Goal: Information Seeking & Learning: Find specific fact

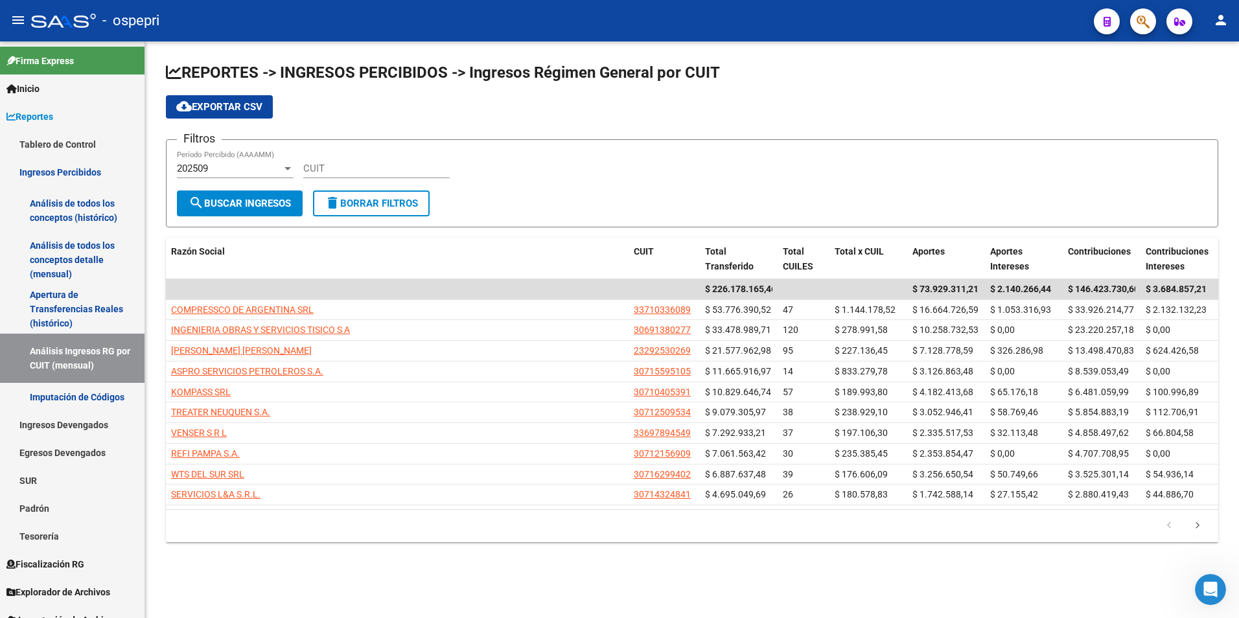
click at [354, 153] on div "CUIT" at bounding box center [376, 164] width 146 height 28
click at [356, 172] on input "CUIT" at bounding box center [376, 169] width 146 height 12
paste input "30-71008588-5"
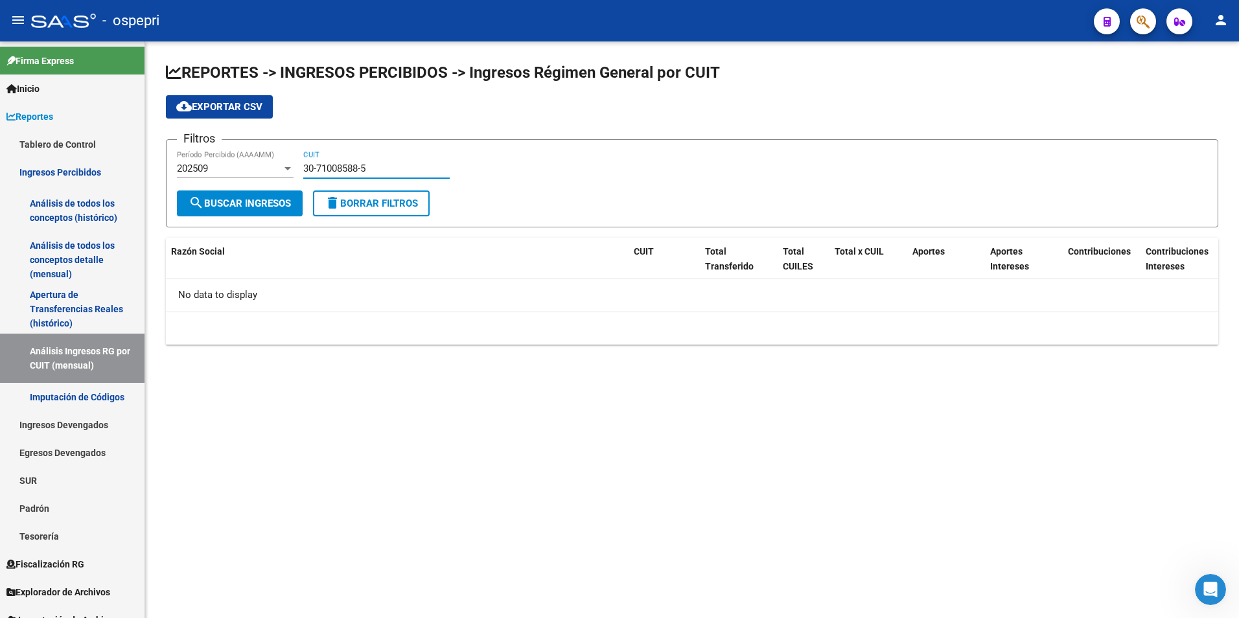
click at [248, 154] on div "202509 Período Percibido (AAAAMM)" at bounding box center [235, 164] width 117 height 28
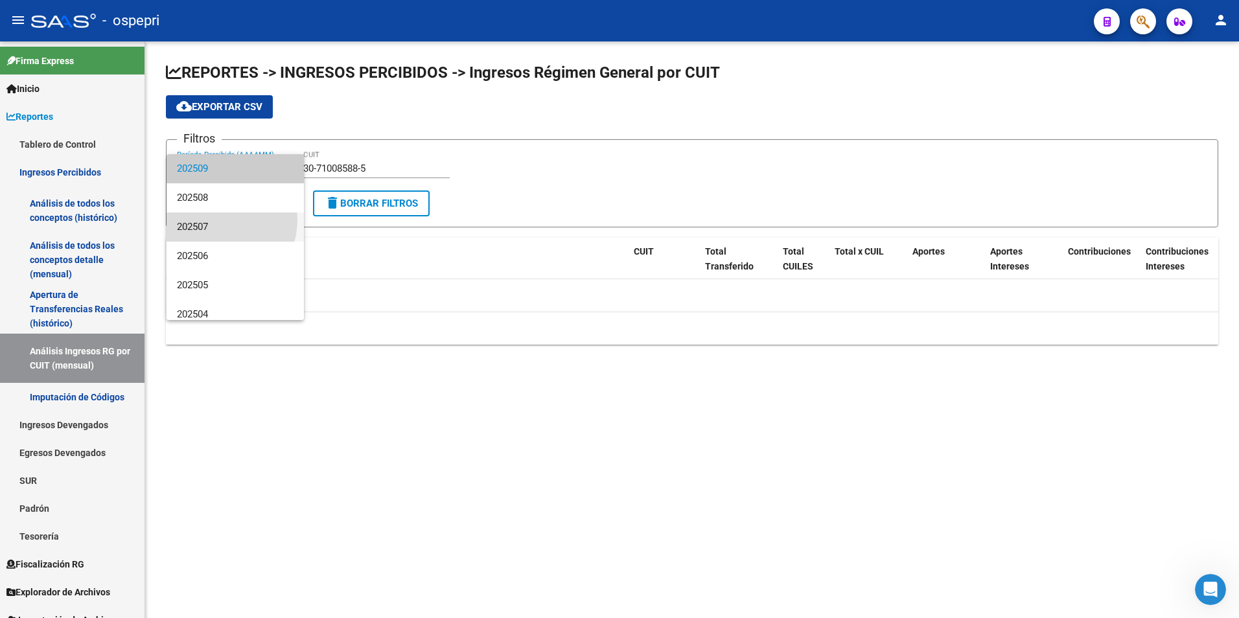
click at [218, 220] on span "202507" at bounding box center [235, 227] width 117 height 29
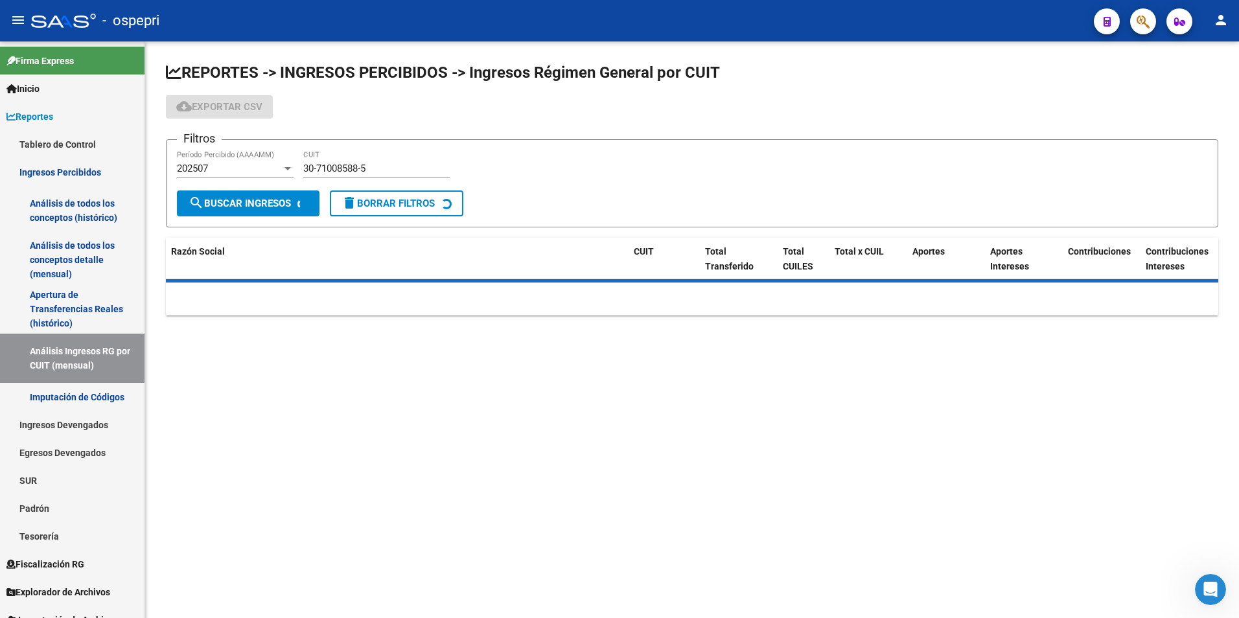
drag, startPoint x: 548, startPoint y: 181, endPoint x: 495, endPoint y: 187, distance: 54.1
click at [541, 182] on div "Filtros 202507 Período Percibido (AAAAMM) 30-71008588-5 CUIT" at bounding box center [692, 170] width 1031 height 40
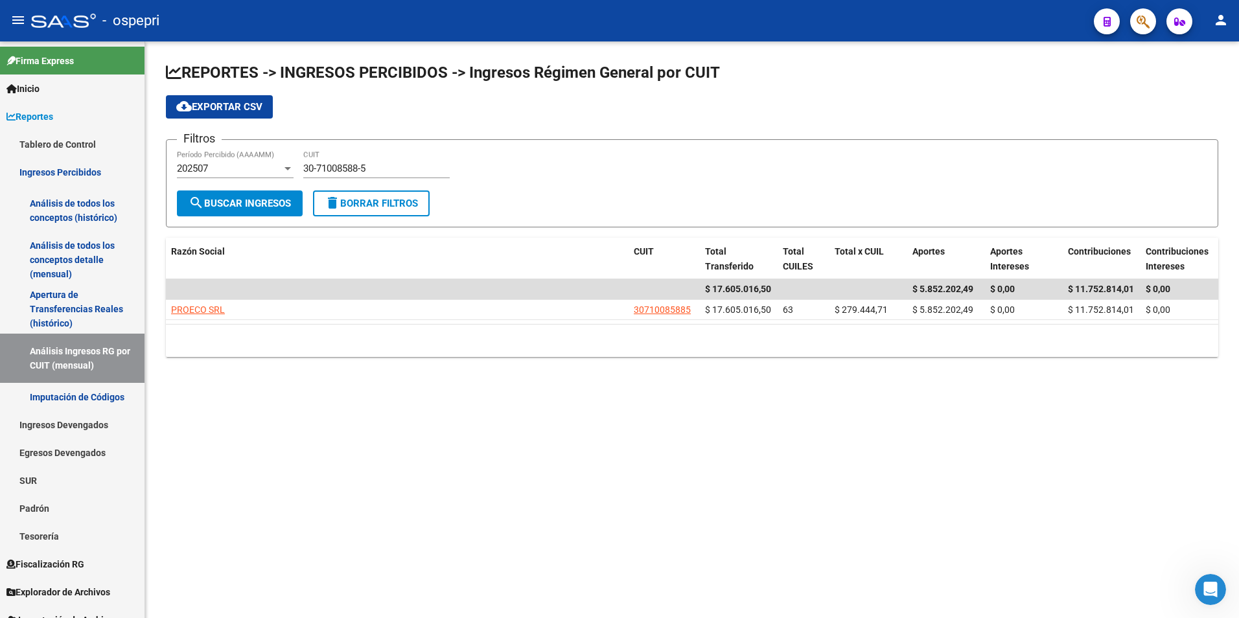
click at [257, 175] on div "202507 Período Percibido (AAAAMM)" at bounding box center [235, 164] width 117 height 28
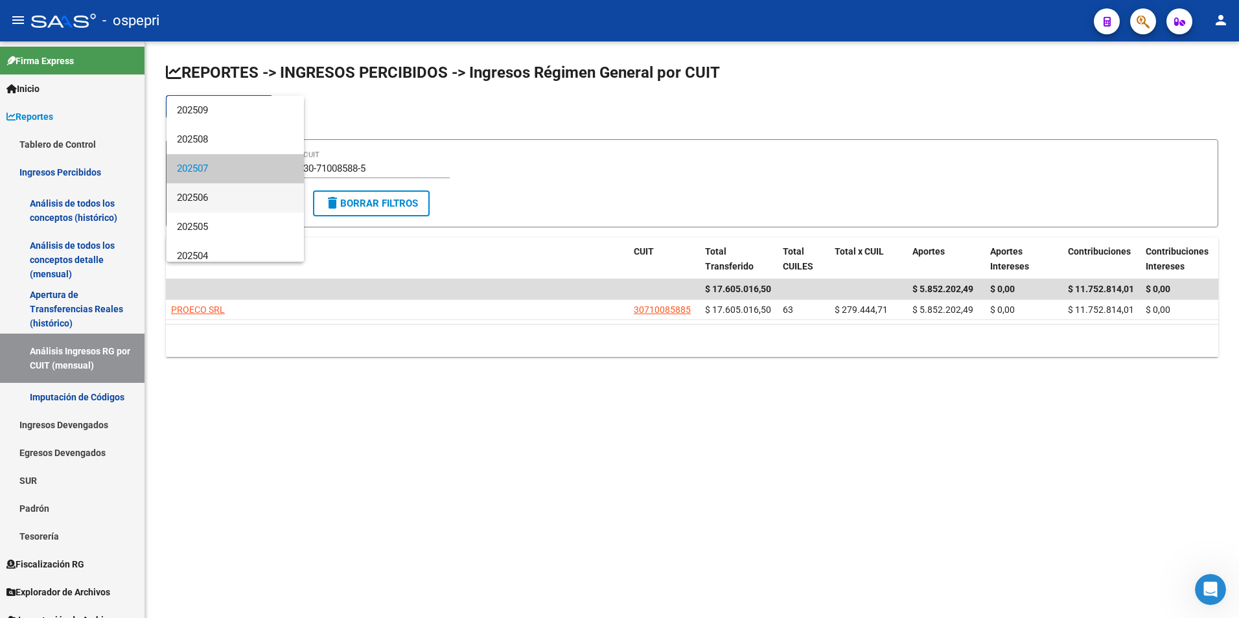
click at [219, 202] on span "202506" at bounding box center [235, 197] width 117 height 29
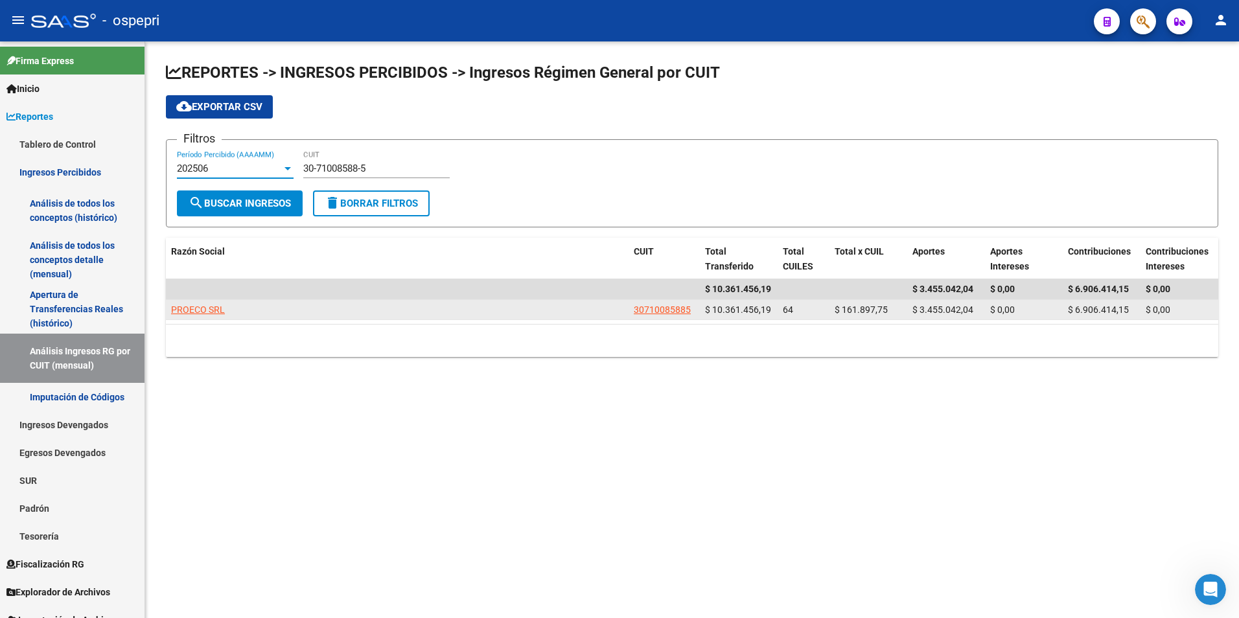
click at [205, 309] on span "PROECO SRL" at bounding box center [198, 310] width 54 height 10
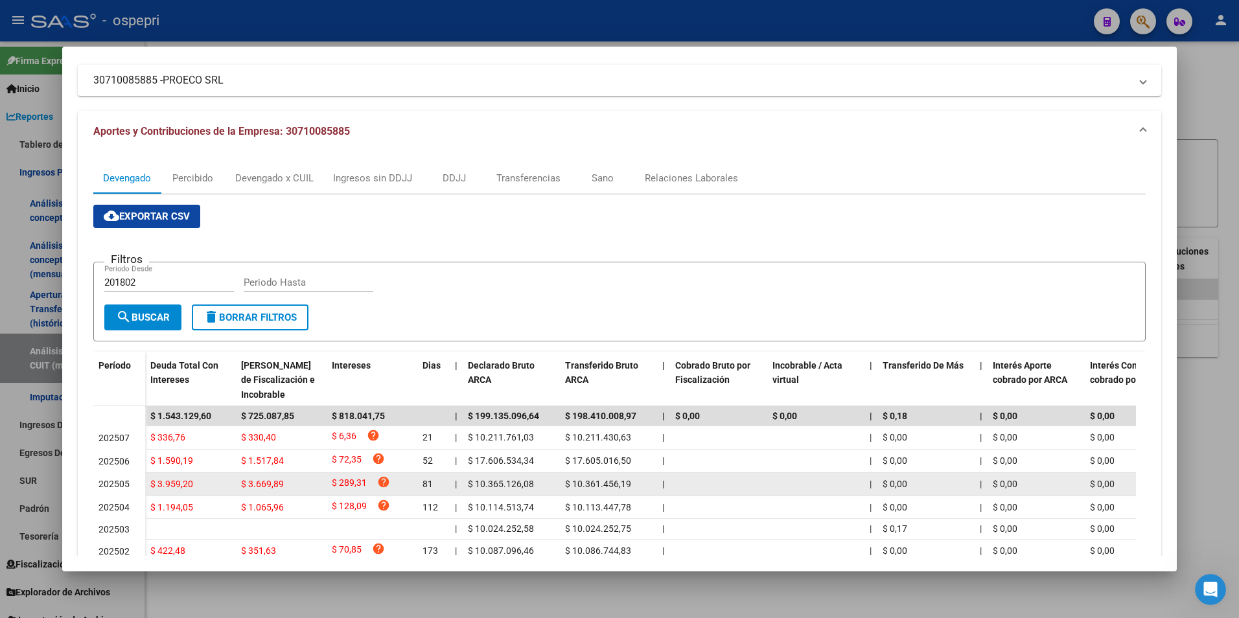
scroll to position [130, 0]
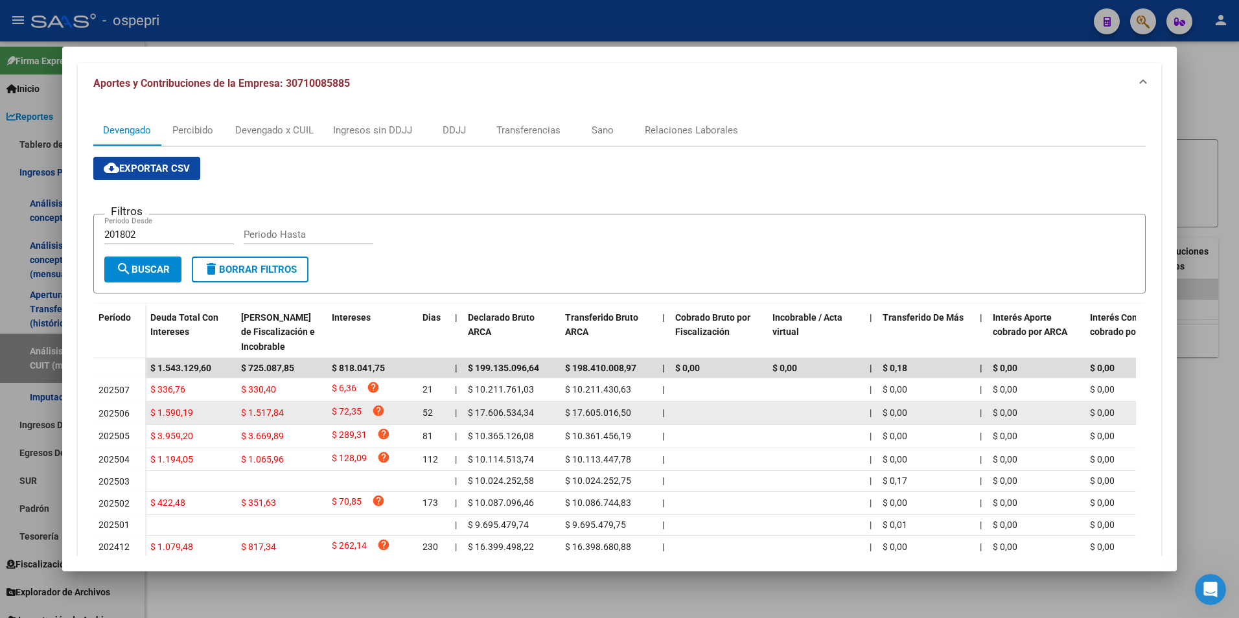
click at [169, 411] on span "$ 1.590,19" at bounding box center [171, 413] width 43 height 10
drag, startPoint x: 288, startPoint y: 414, endPoint x: 404, endPoint y: 415, distance: 115.4
click at [404, 415] on div "$ 1.590,19 $ 1.517,84 $ 72,35 help 52 | $ 17.606.534,34 $ 17.605.016,50 | | $ 0…" at bounding box center [919, 413] width 1549 height 23
drag, startPoint x: 404, startPoint y: 415, endPoint x: 568, endPoint y: 416, distance: 164.0
click at [568, 416] on span "$ 17.605.016,50" at bounding box center [598, 413] width 66 height 10
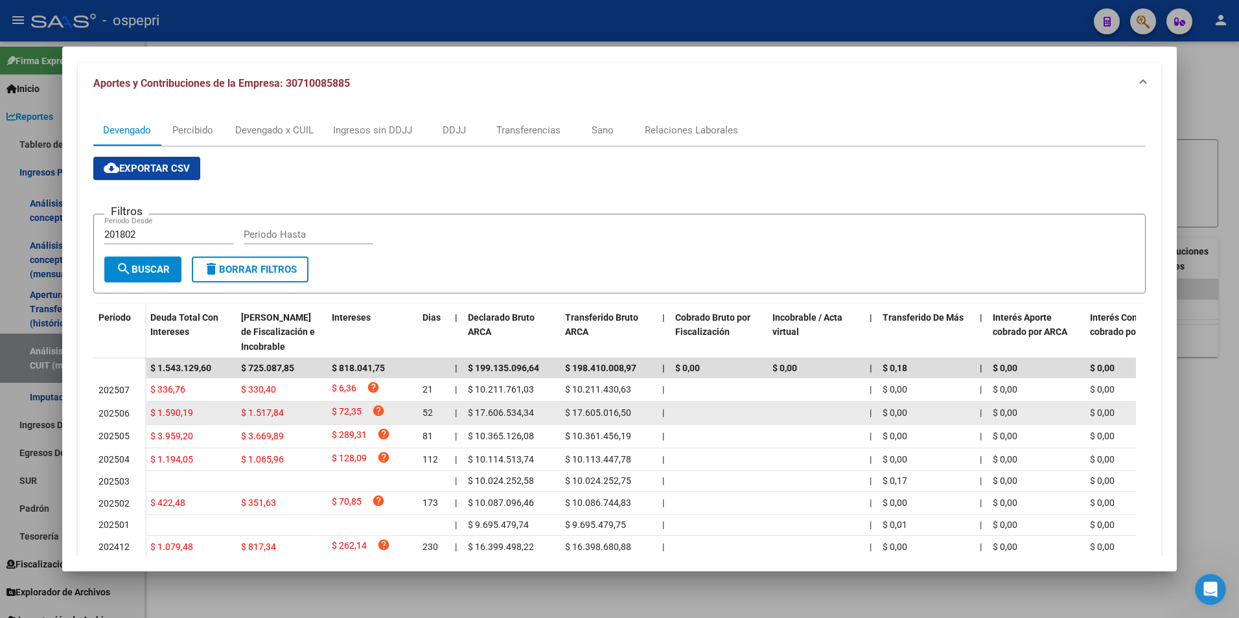
drag, startPoint x: 568, startPoint y: 416, endPoint x: 625, endPoint y: 413, distance: 57.1
click at [625, 413] on span "$ 17.605.016,50" at bounding box center [598, 413] width 66 height 10
drag, startPoint x: 884, startPoint y: 414, endPoint x: 921, endPoint y: 414, distance: 36.9
click at [885, 414] on span "$ 0,00" at bounding box center [895, 413] width 25 height 10
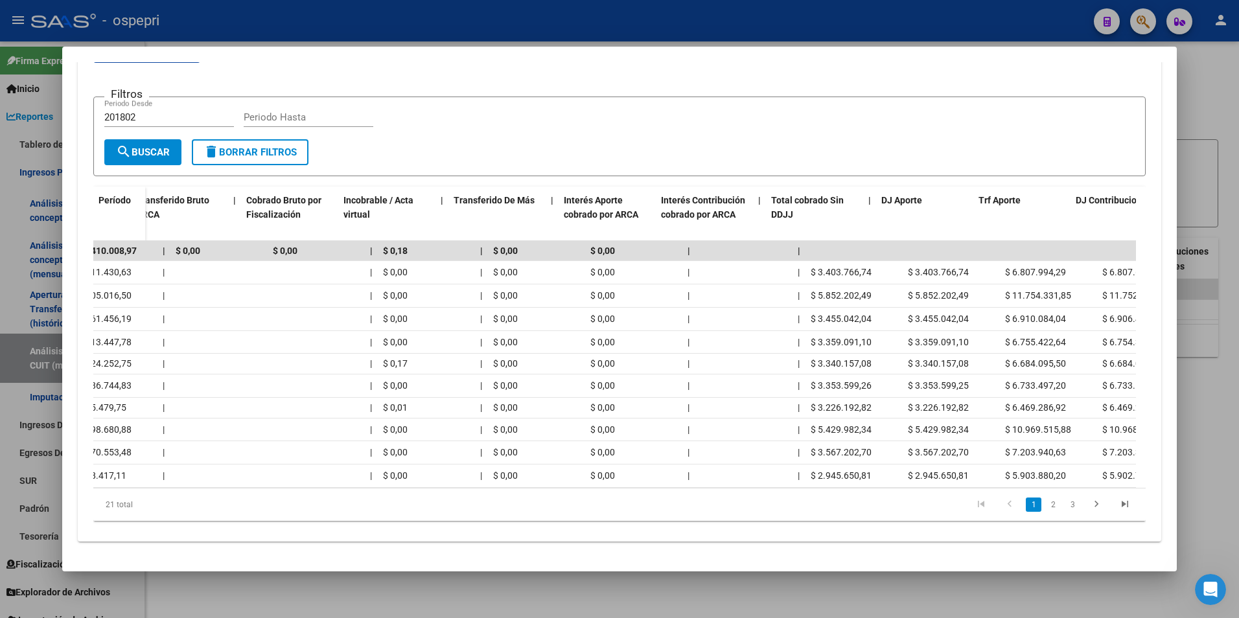
scroll to position [0, 558]
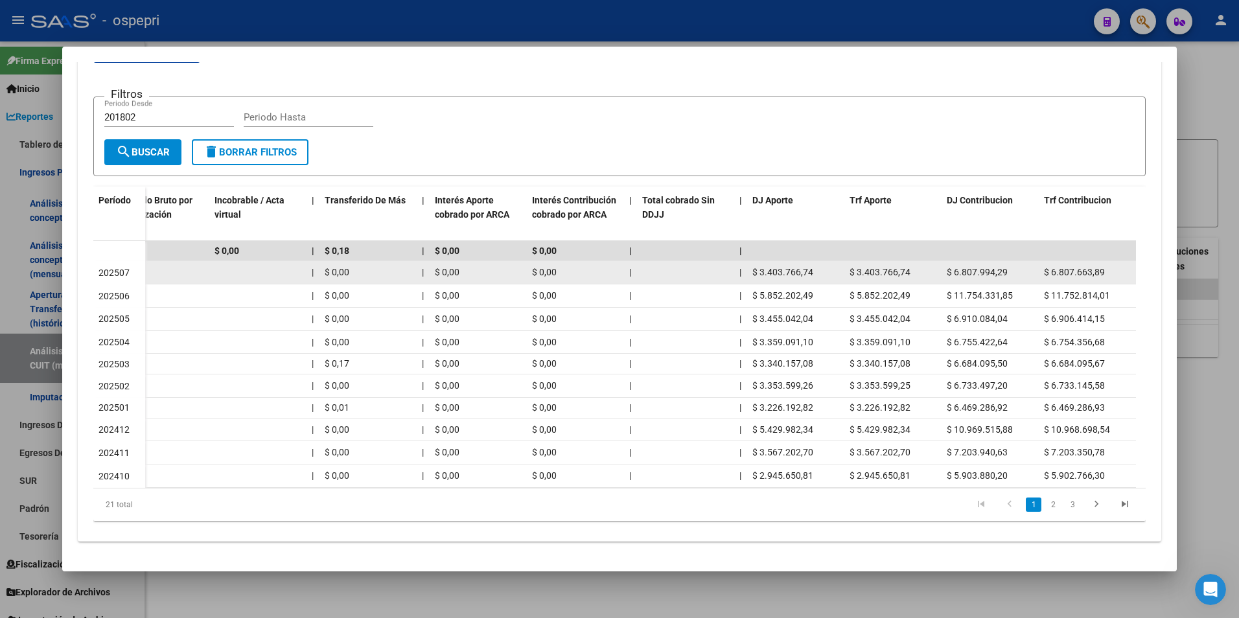
click at [762, 267] on span "$ 3.403.766,74" at bounding box center [783, 272] width 61 height 10
drag, startPoint x: 762, startPoint y: 255, endPoint x: 917, endPoint y: 250, distance: 155.0
click at [917, 261] on div "$ 336,76 $ 330,40 $ 6,36 help 21 | $ 10.211.761,03 $ 10.211.430,63 | | $ 0,00 |…" at bounding box center [361, 272] width 1549 height 23
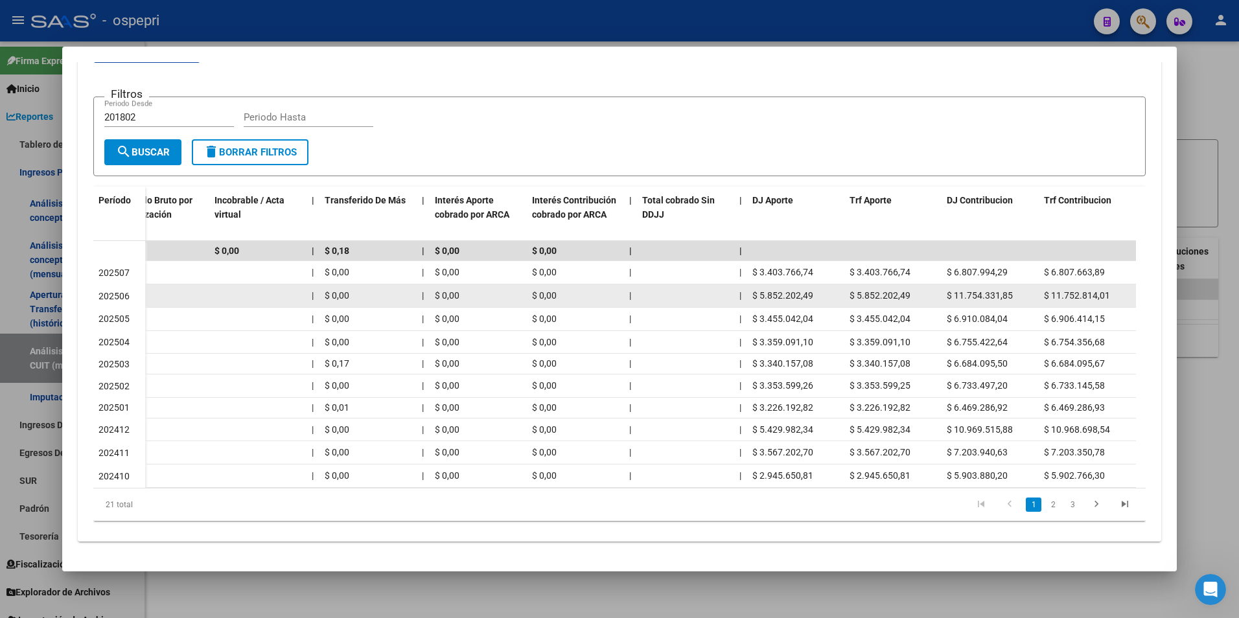
drag, startPoint x: 803, startPoint y: 281, endPoint x: 892, endPoint y: 281, distance: 88.8
click at [892, 285] on div "$ 1.590,19 $ 1.517,84 $ 72,35 help 52 | $ 17.606.534,34 $ 17.605.016,50 | | $ 0…" at bounding box center [361, 296] width 1549 height 23
drag, startPoint x: 892, startPoint y: 281, endPoint x: 905, endPoint y: 287, distance: 14.0
click at [905, 290] on span "$ 5.852.202,49" at bounding box center [880, 295] width 61 height 10
drag, startPoint x: 905, startPoint y: 287, endPoint x: 982, endPoint y: 287, distance: 77.1
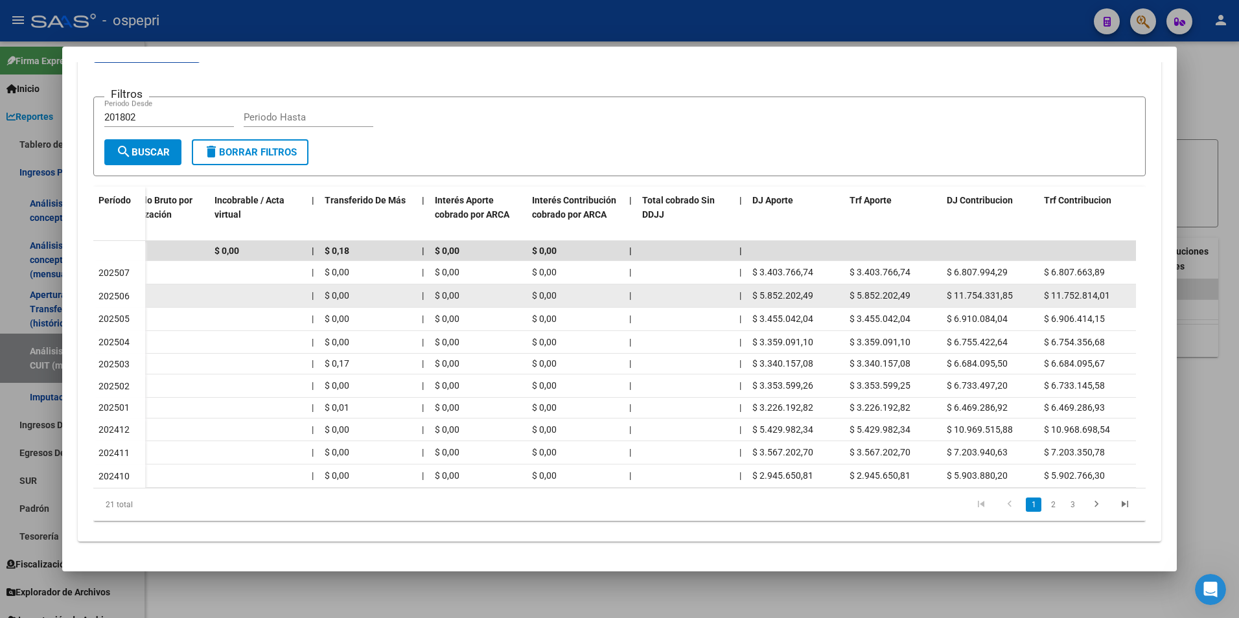
click at [982, 288] on div "$ 11.754.331,85" at bounding box center [990, 295] width 87 height 15
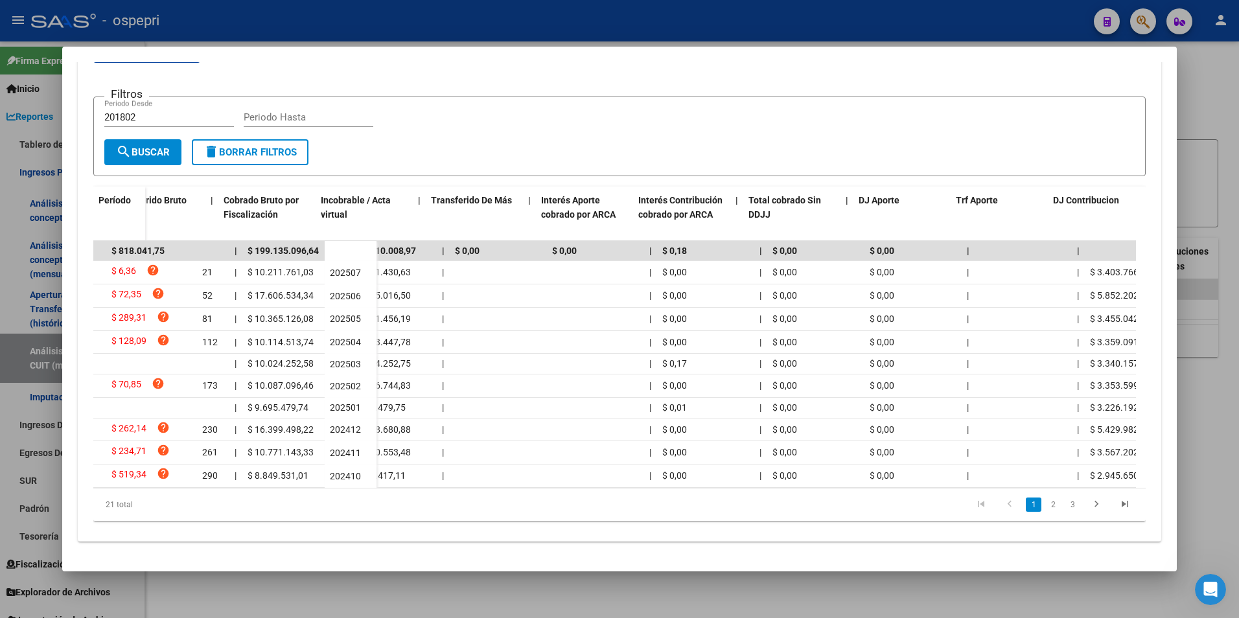
scroll to position [0, 0]
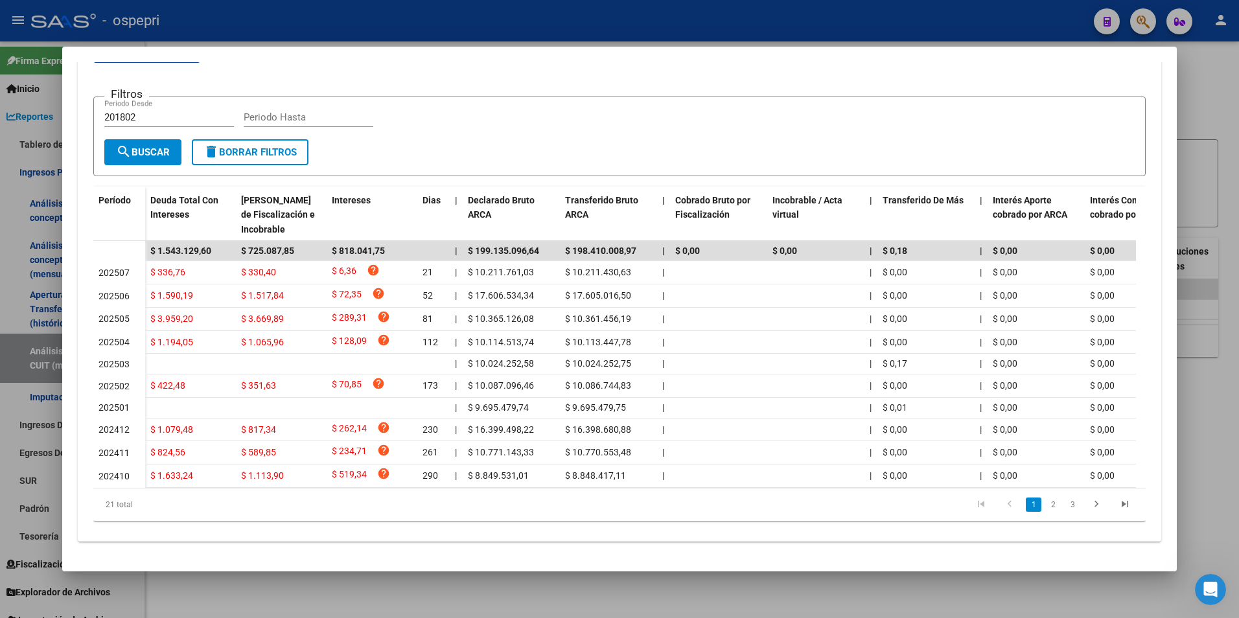
click at [1191, 390] on div at bounding box center [619, 309] width 1239 height 618
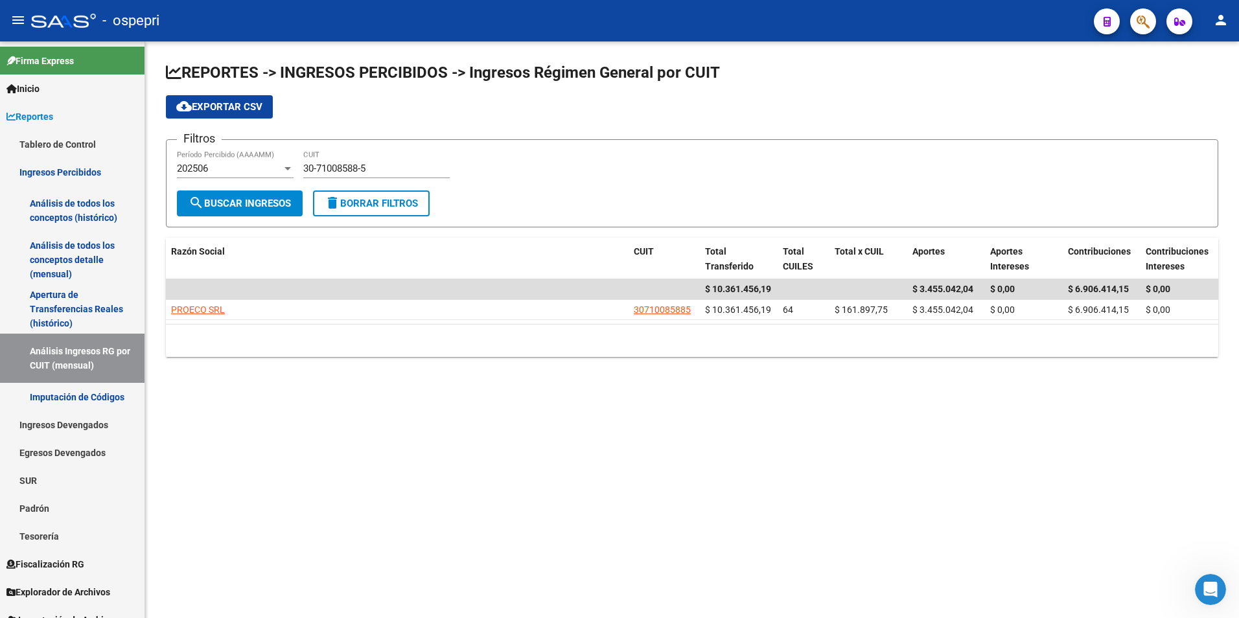
click at [917, 460] on mat-sidenav-content "REPORTES -> INGRESOS PERCIBIDOS -> Ingresos Régimen General por CUIT cloud_down…" at bounding box center [692, 329] width 1094 height 577
click at [354, 170] on input "30-71008588-5" at bounding box center [376, 169] width 146 height 12
click at [355, 170] on input "30-71008588-5" at bounding box center [376, 169] width 146 height 12
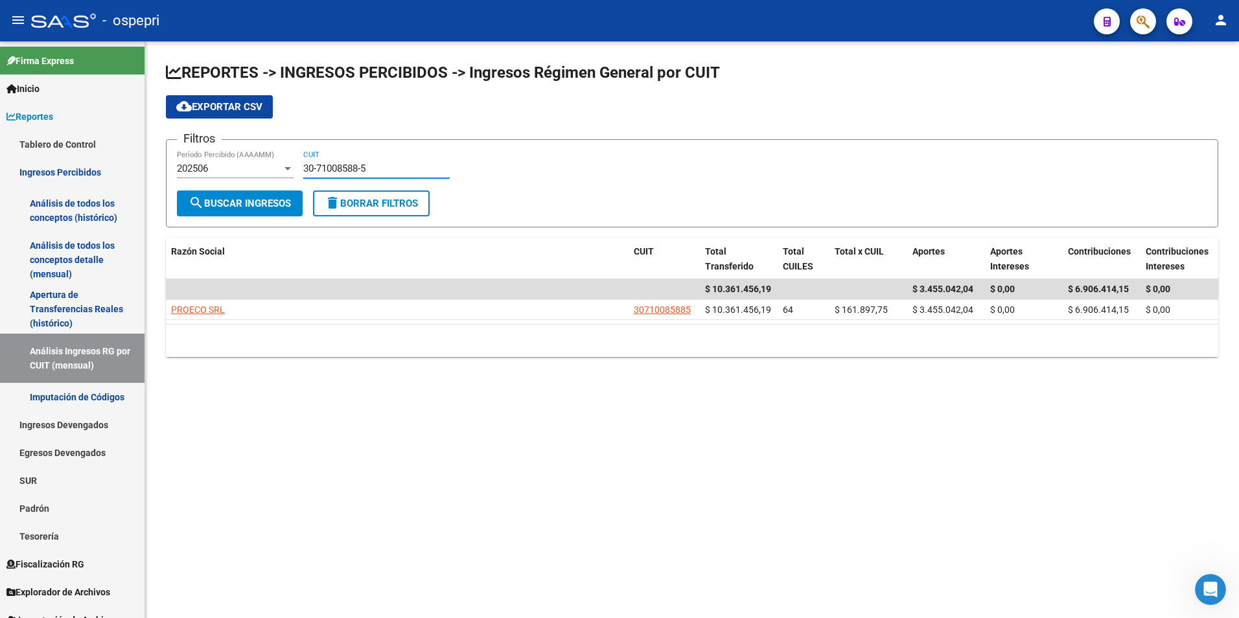
paste input "804386-3"
type input "30-71804386-3"
click at [240, 172] on div "202506" at bounding box center [229, 169] width 105 height 12
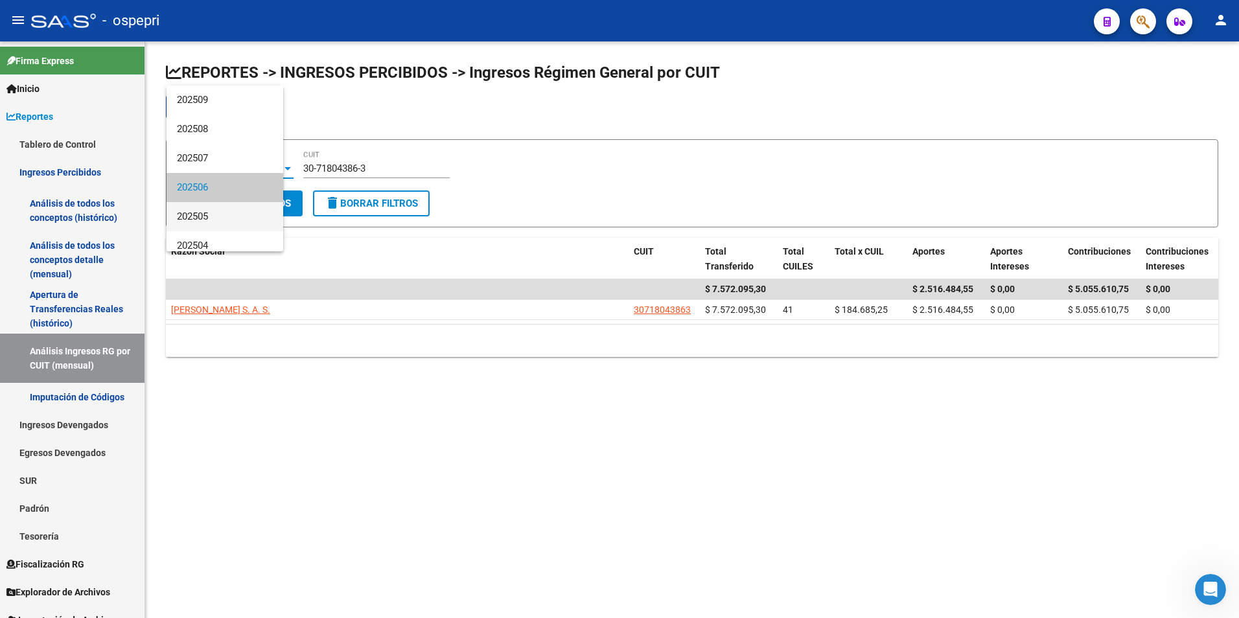
scroll to position [19, 0]
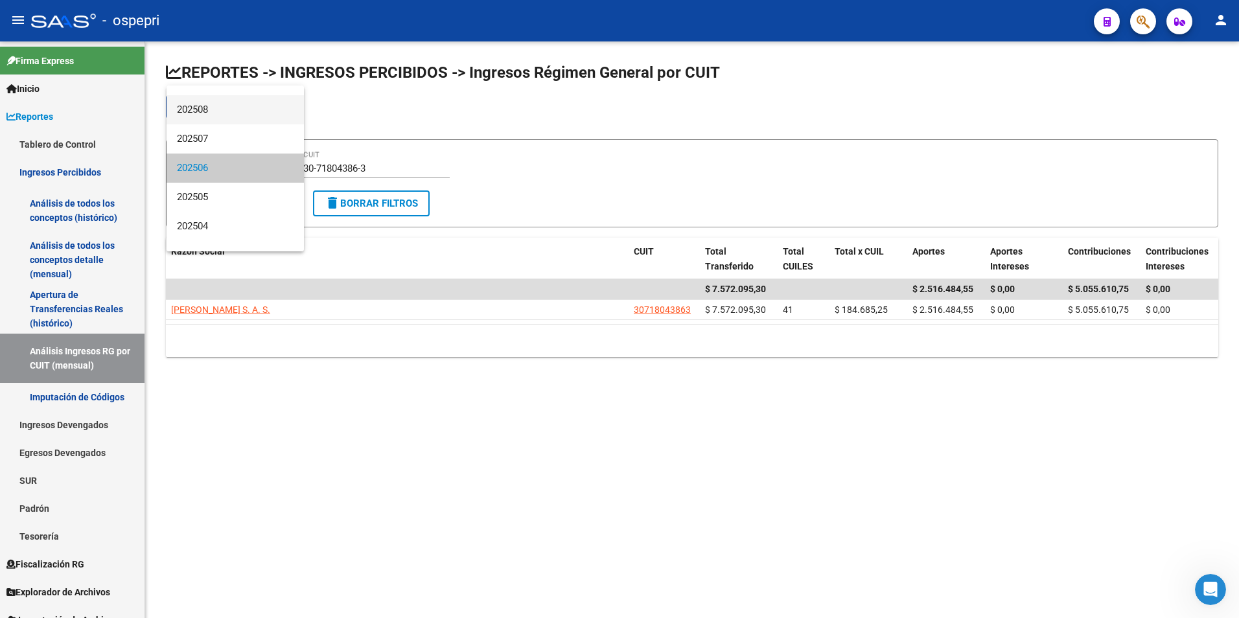
click at [216, 118] on span "202508" at bounding box center [235, 109] width 117 height 29
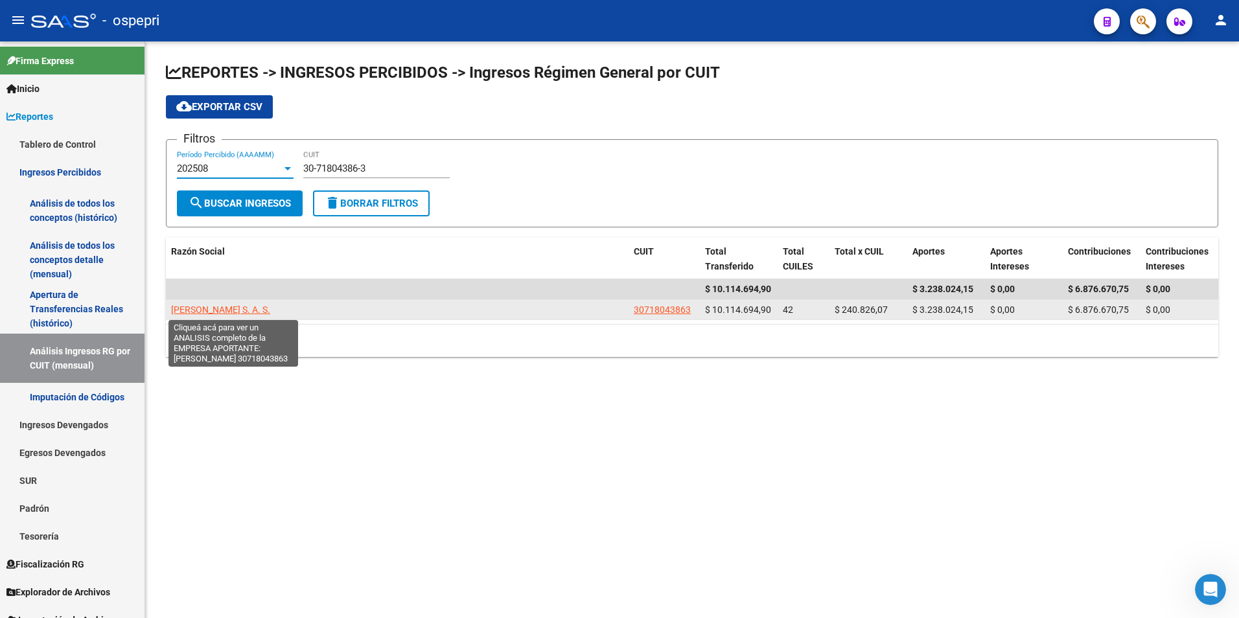
click at [270, 310] on span "[PERSON_NAME] S. A. S." at bounding box center [220, 310] width 99 height 10
type textarea "30718043863"
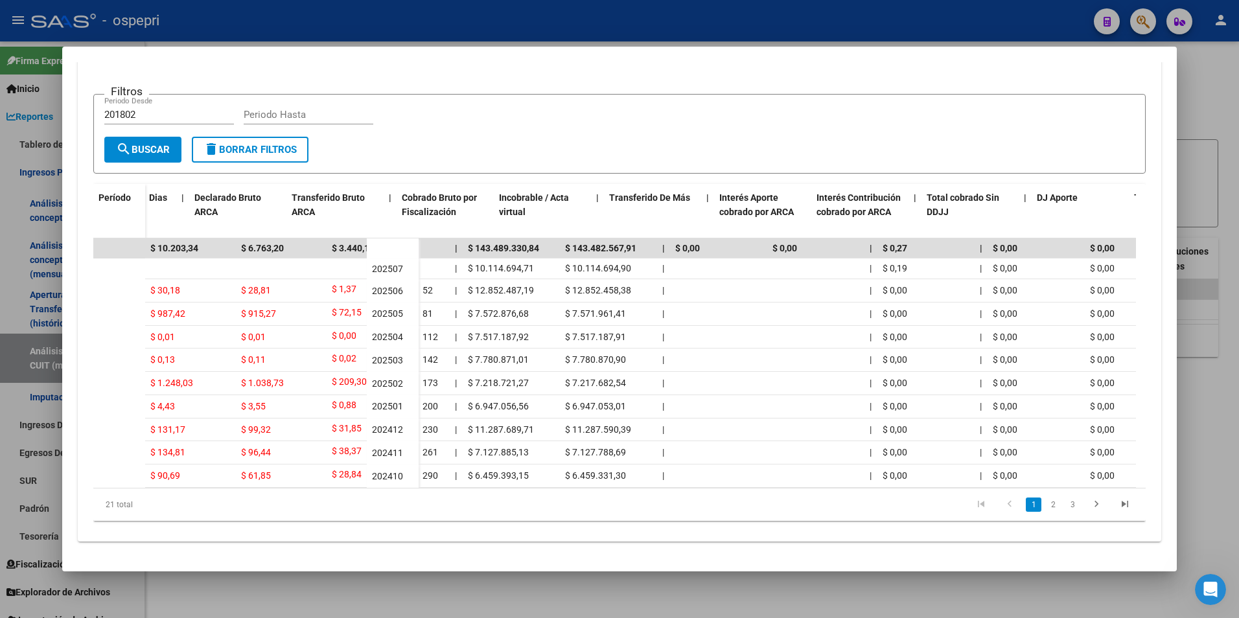
scroll to position [0, 558]
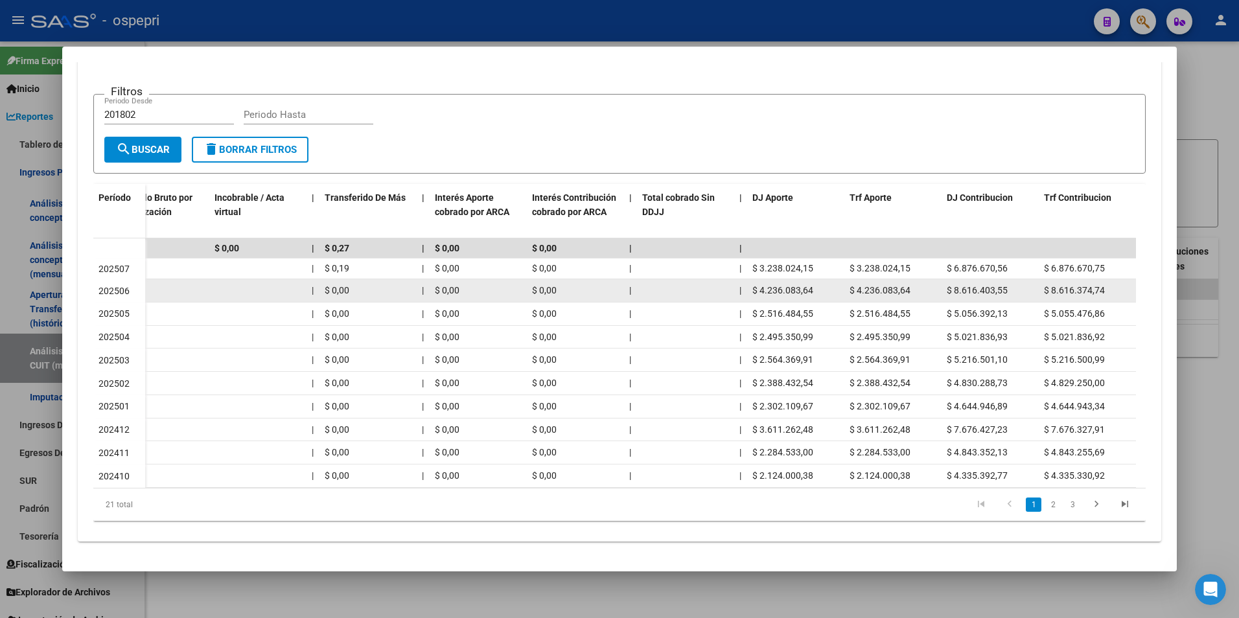
click at [1088, 285] on span "$ 8.616.374,74" at bounding box center [1074, 290] width 61 height 10
drag, startPoint x: 1088, startPoint y: 281, endPoint x: 985, endPoint y: 286, distance: 103.2
click at [985, 286] on span "$ 8.616.403,55" at bounding box center [977, 290] width 61 height 10
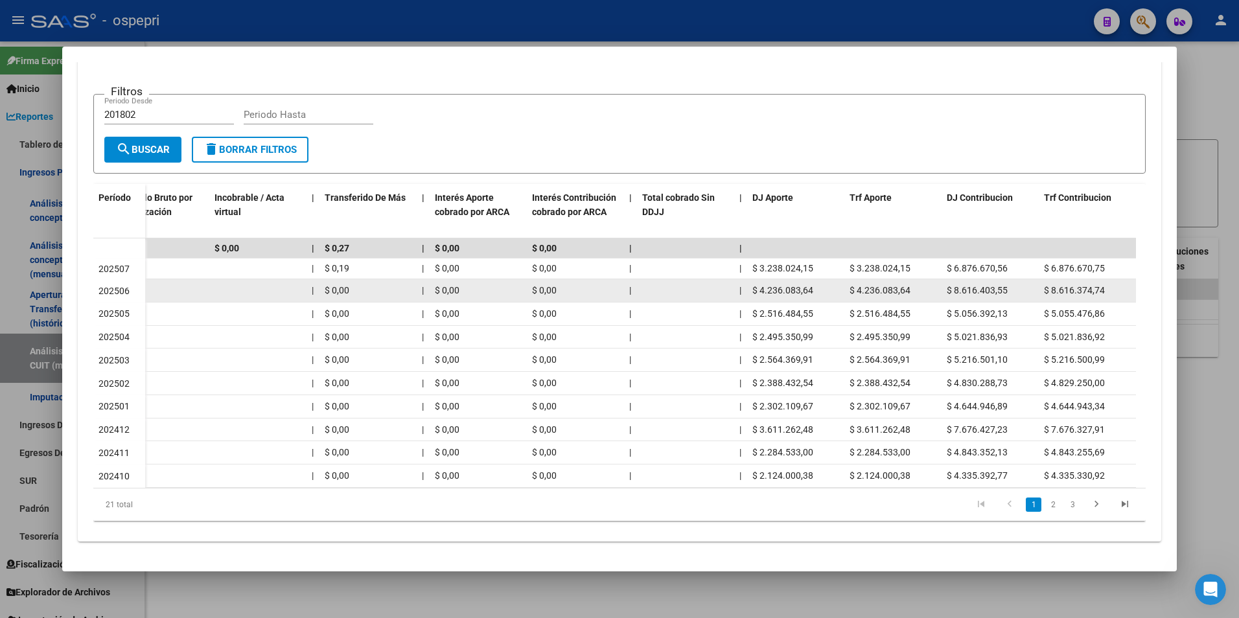
click at [846, 290] on datatable-body-cell "$ 4.236.083,64" at bounding box center [893, 290] width 97 height 23
drag, startPoint x: 846, startPoint y: 290, endPoint x: 1021, endPoint y: 278, distance: 175.4
click at [1029, 283] on div "$ 8.616.403,55" at bounding box center [990, 290] width 87 height 15
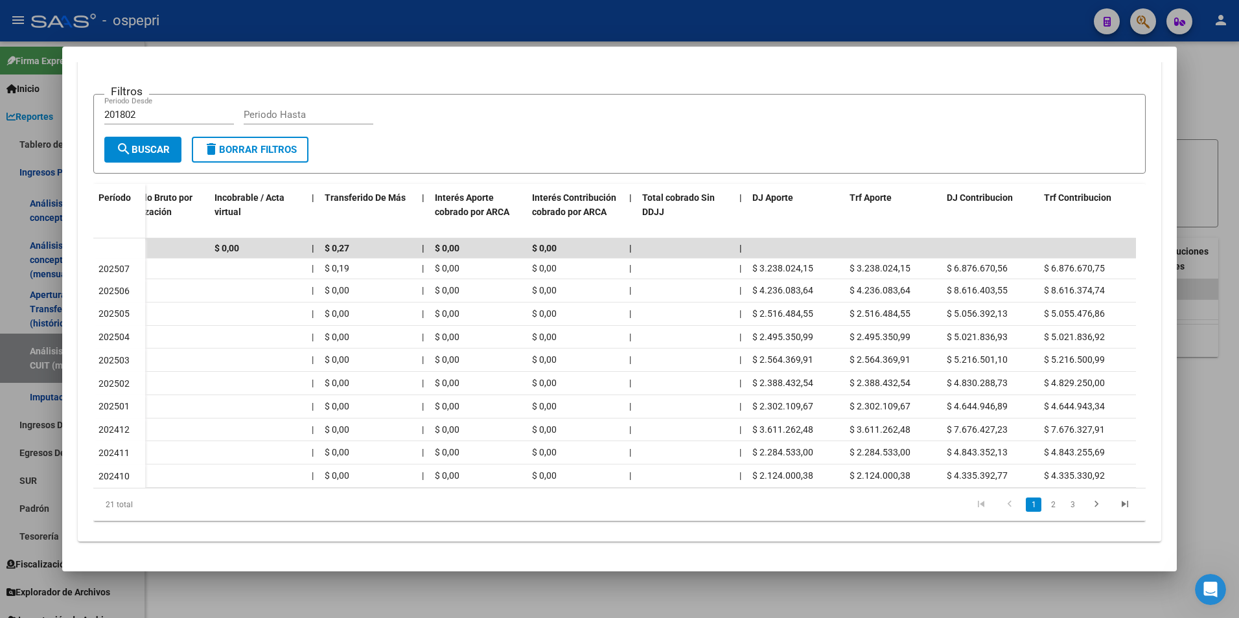
click at [1226, 106] on div at bounding box center [619, 309] width 1239 height 618
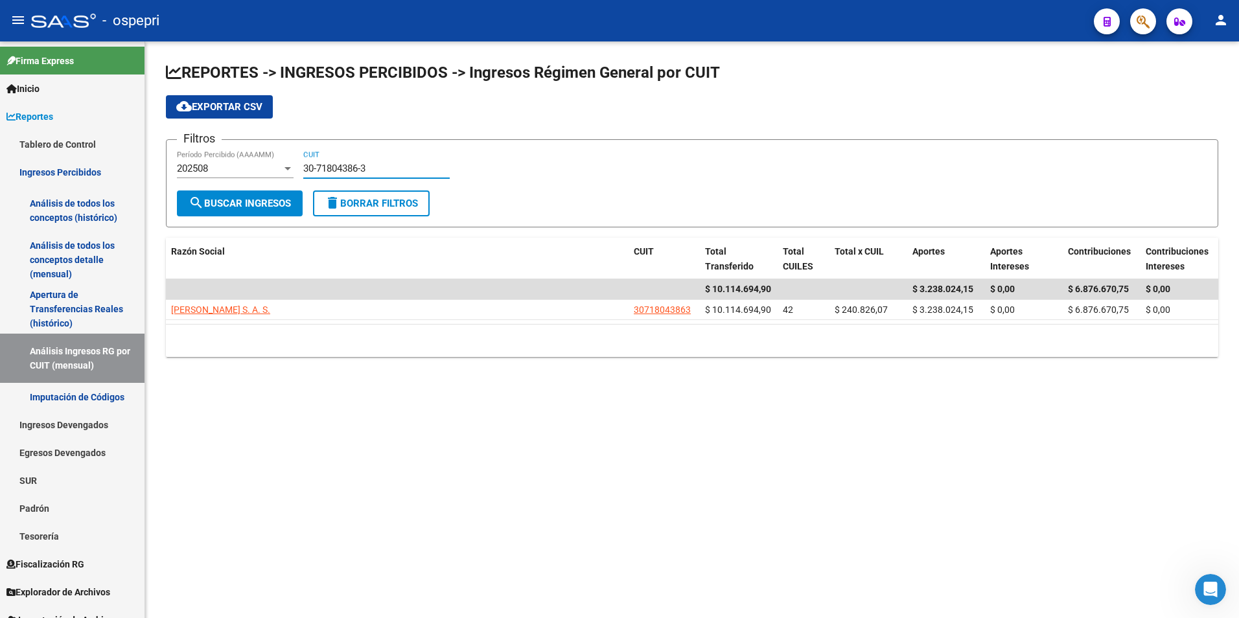
click at [396, 168] on input "30-71804386-3" at bounding box center [376, 169] width 146 height 12
paste input "3-71512773-9"
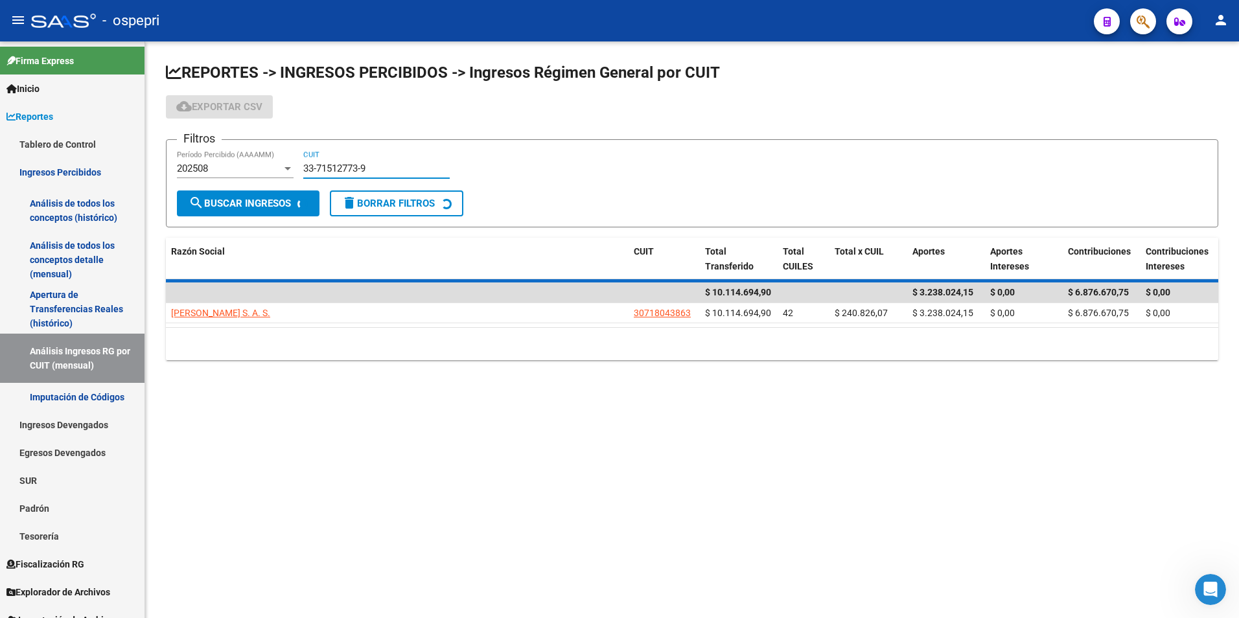
type input "33-71512773-9"
click at [283, 169] on div at bounding box center [288, 168] width 12 height 10
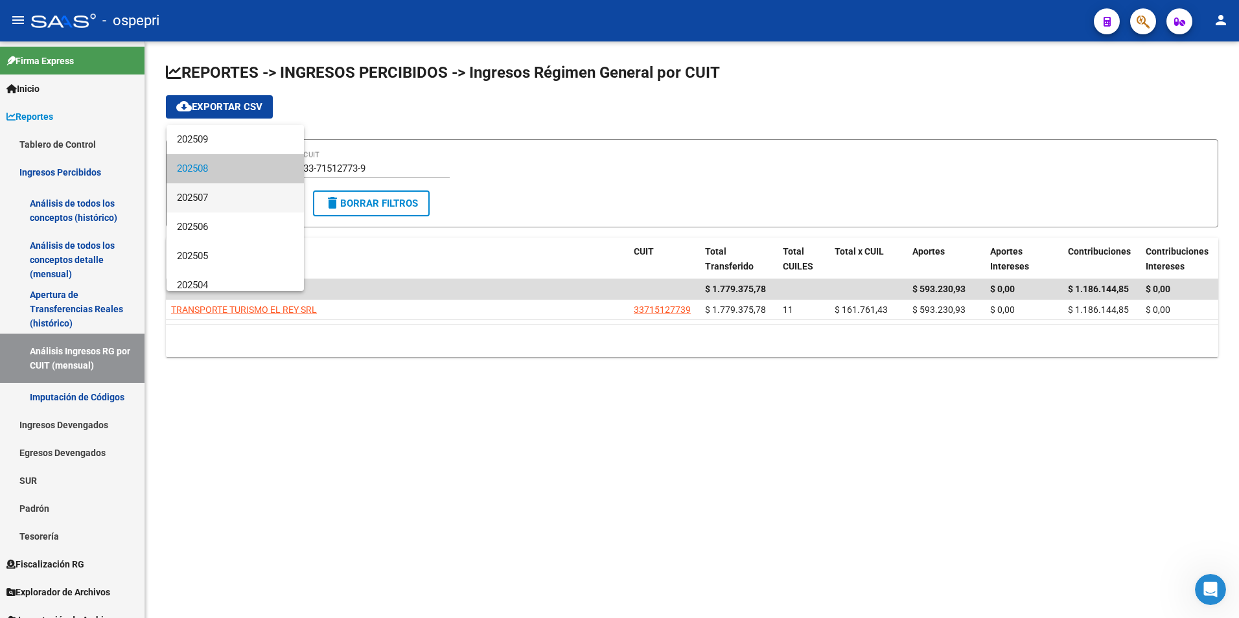
click at [216, 209] on span "202507" at bounding box center [235, 197] width 117 height 29
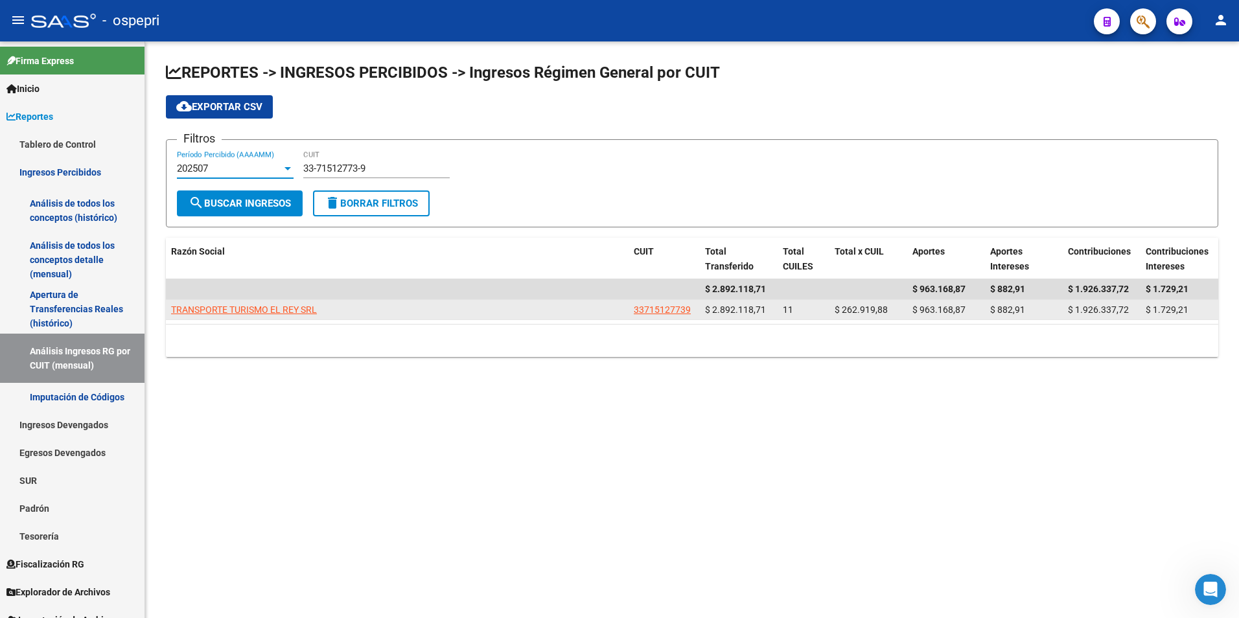
click at [265, 305] on span "TRANSPORTE TURISMO EL REY SRL" at bounding box center [244, 310] width 146 height 10
type textarea "33715127739"
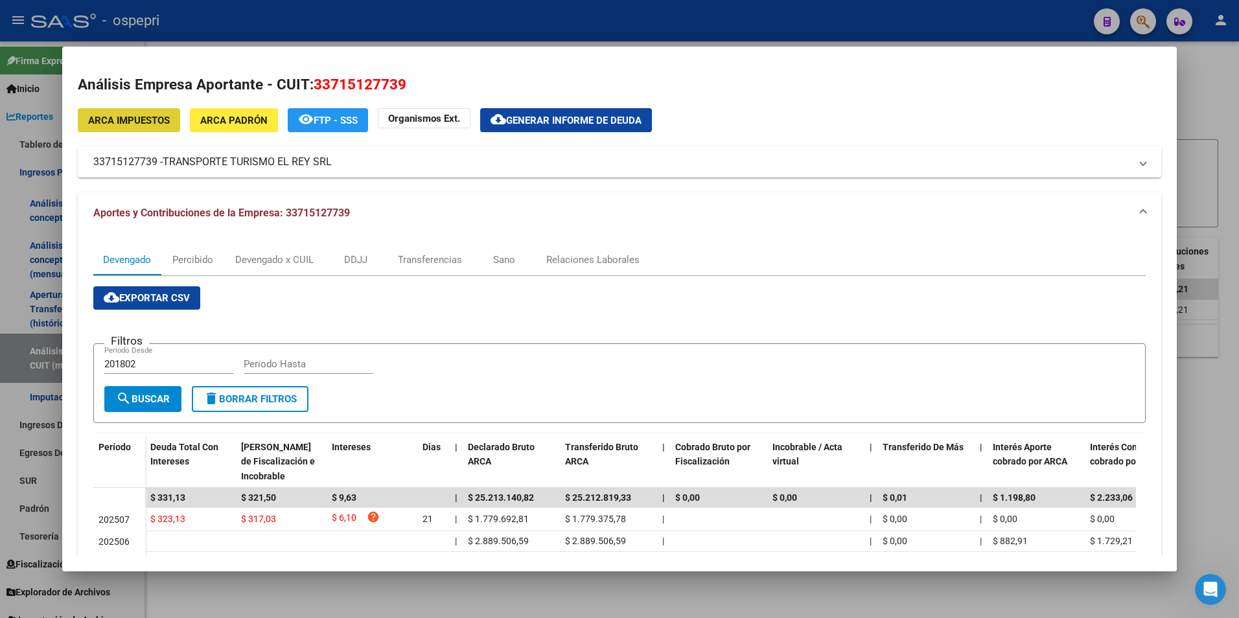
scroll to position [81, 0]
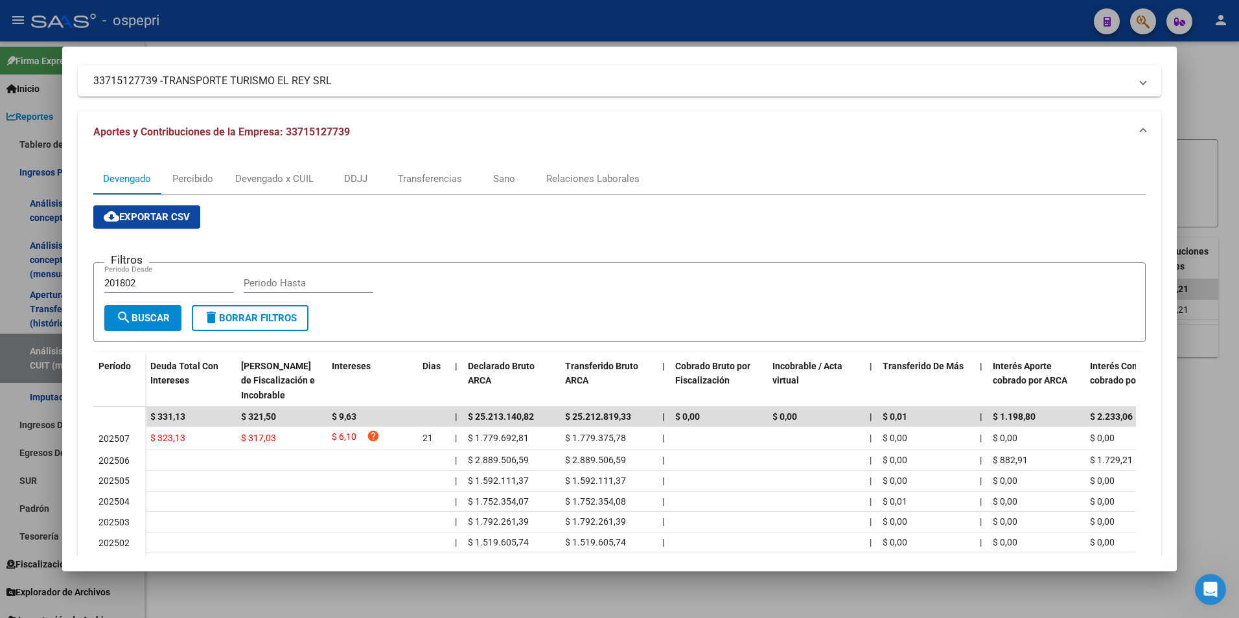
click at [1203, 425] on div at bounding box center [619, 309] width 1239 height 618
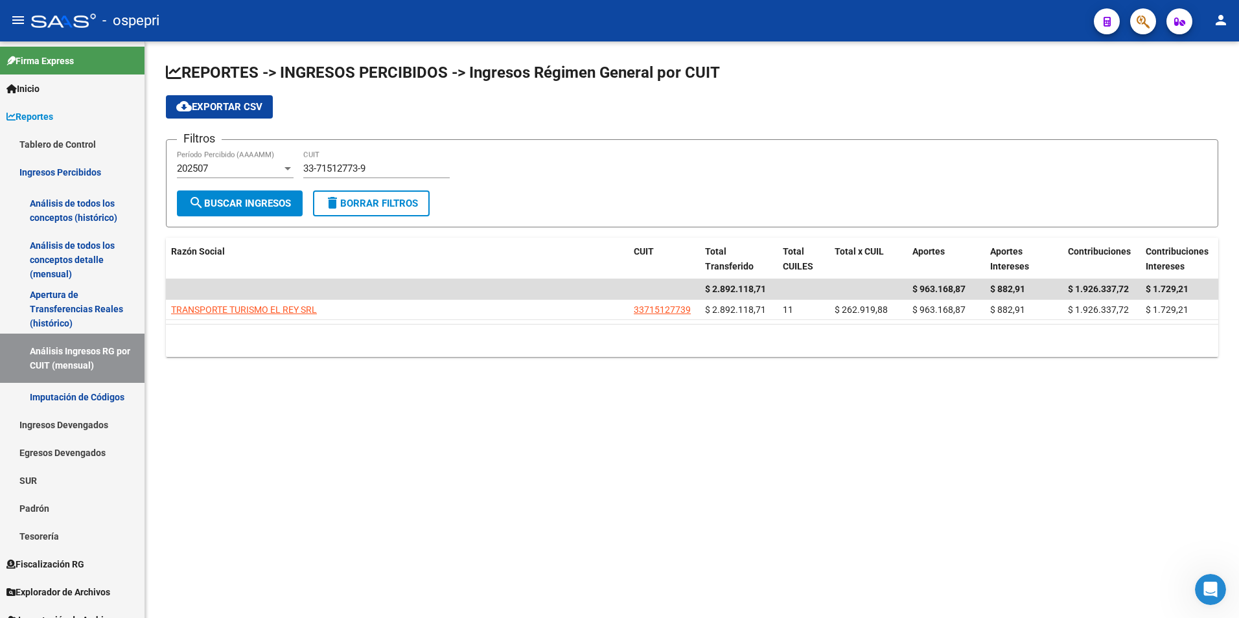
click at [344, 170] on input "33-71512773-9" at bounding box center [376, 169] width 146 height 12
click at [344, 169] on input "33-71512773-9" at bounding box center [376, 169] width 146 height 12
paste input
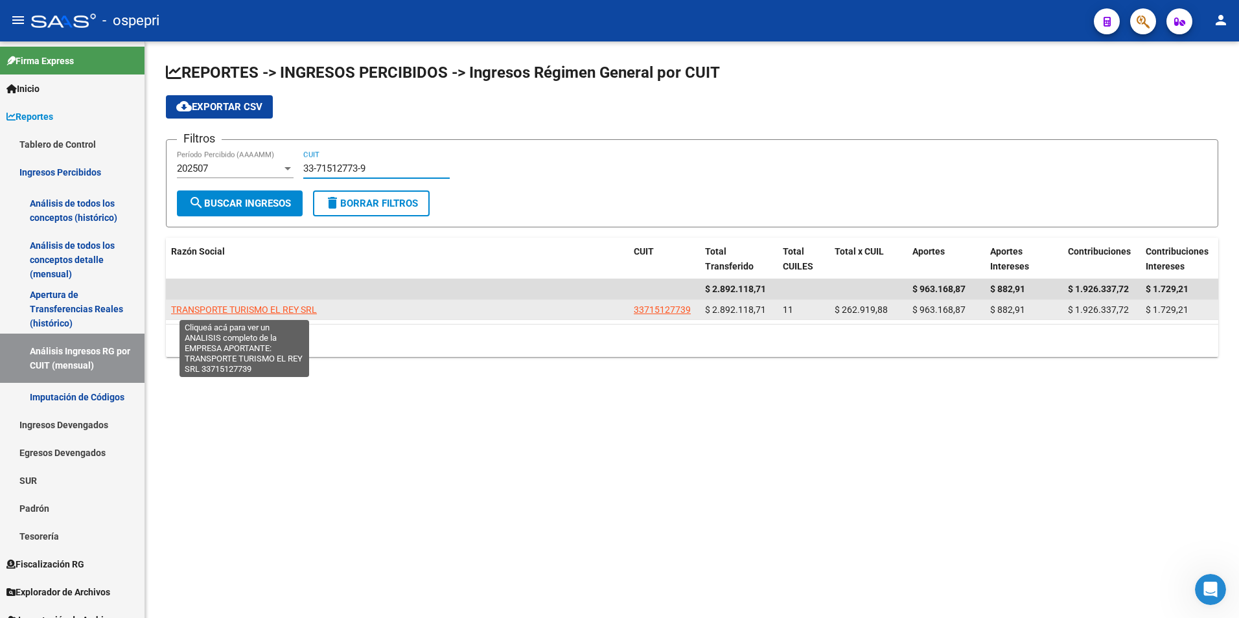
click at [270, 307] on span "TRANSPORTE TURISMO EL REY SRL" at bounding box center [244, 310] width 146 height 10
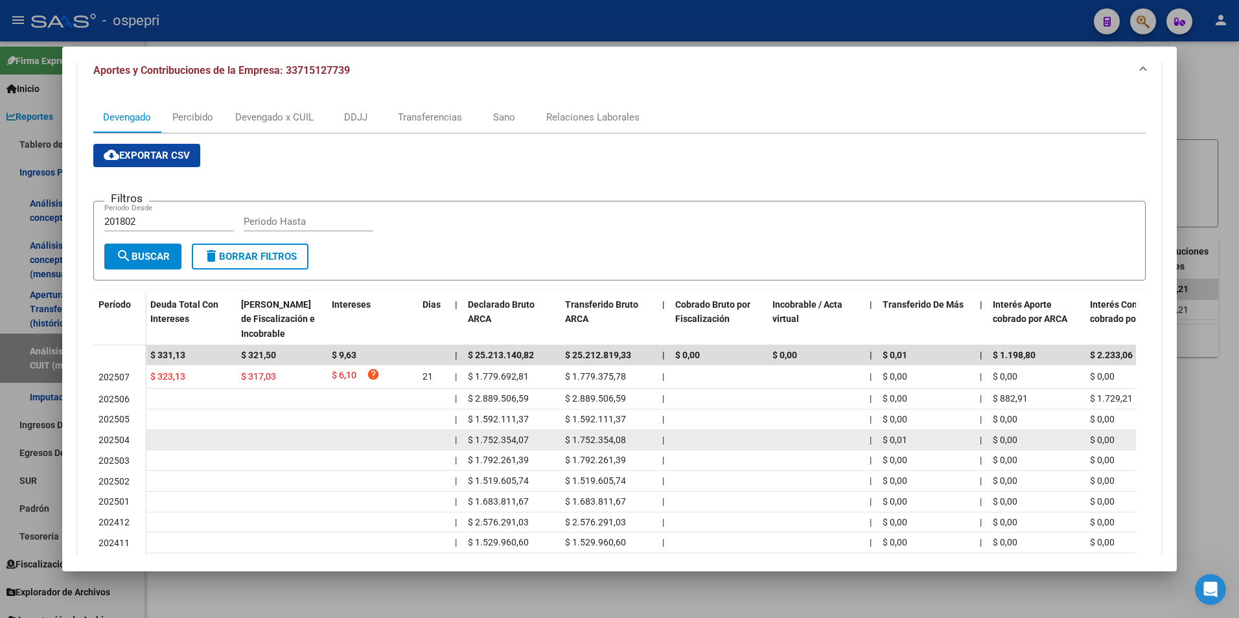
scroll to position [145, 0]
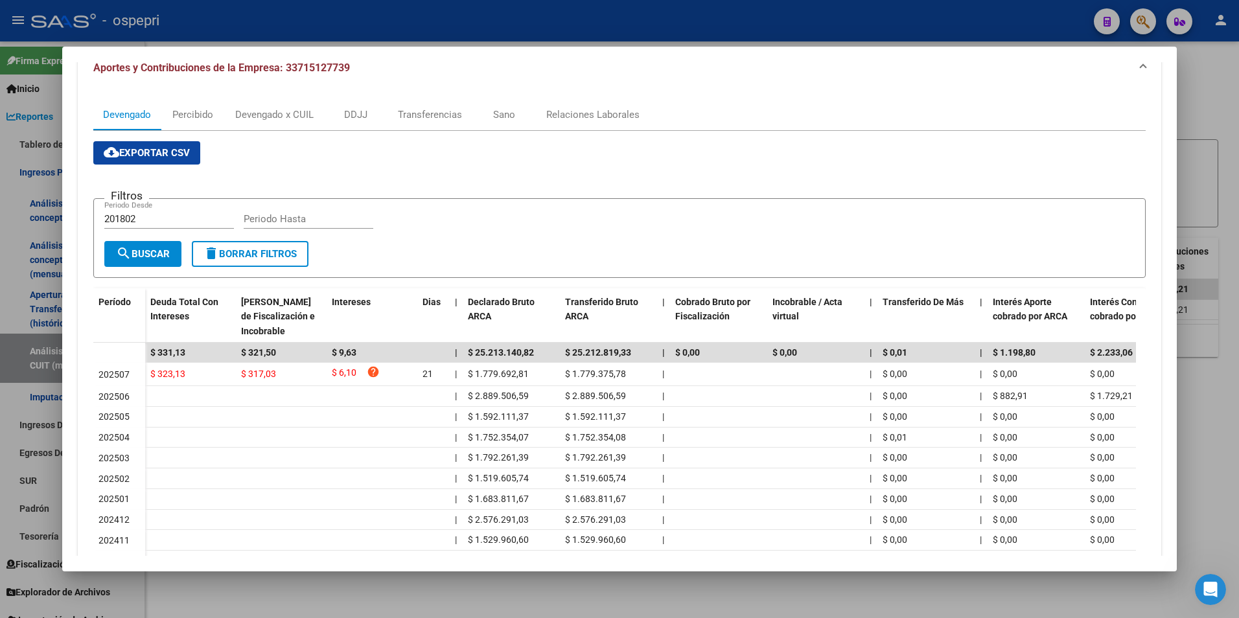
click at [1213, 107] on div at bounding box center [619, 309] width 1239 height 618
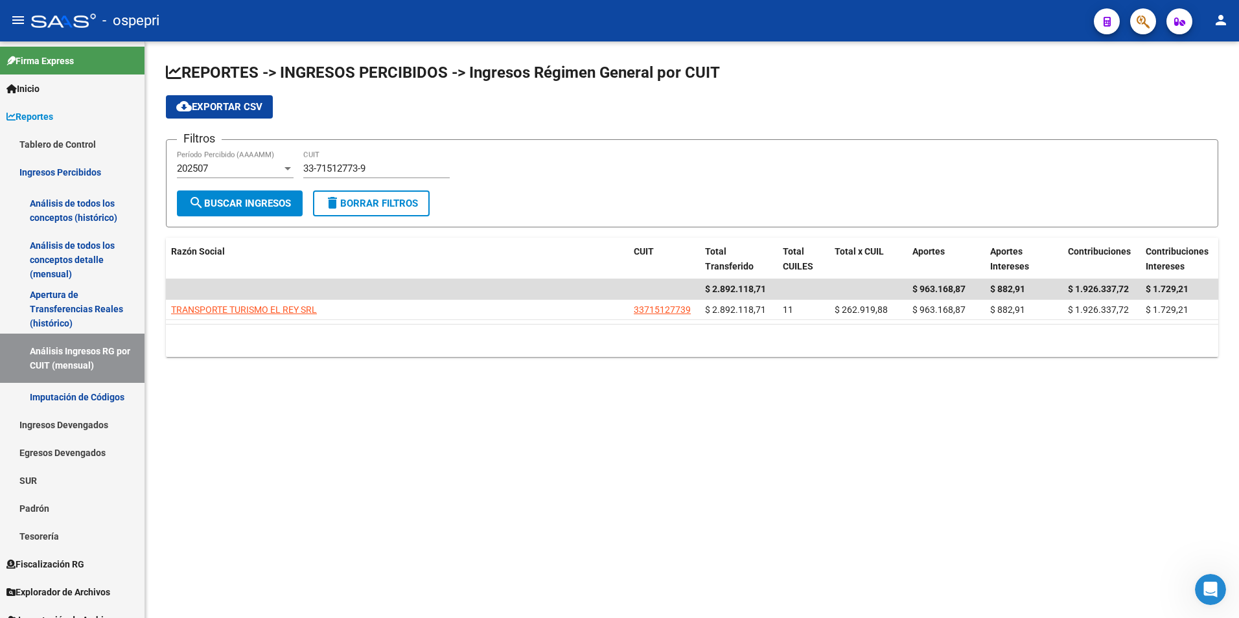
click at [371, 154] on div "33-71512773-9 CUIT" at bounding box center [376, 164] width 146 height 28
click at [366, 163] on input "33-71512773-9" at bounding box center [376, 169] width 146 height 12
paste input "0-71605011-0"
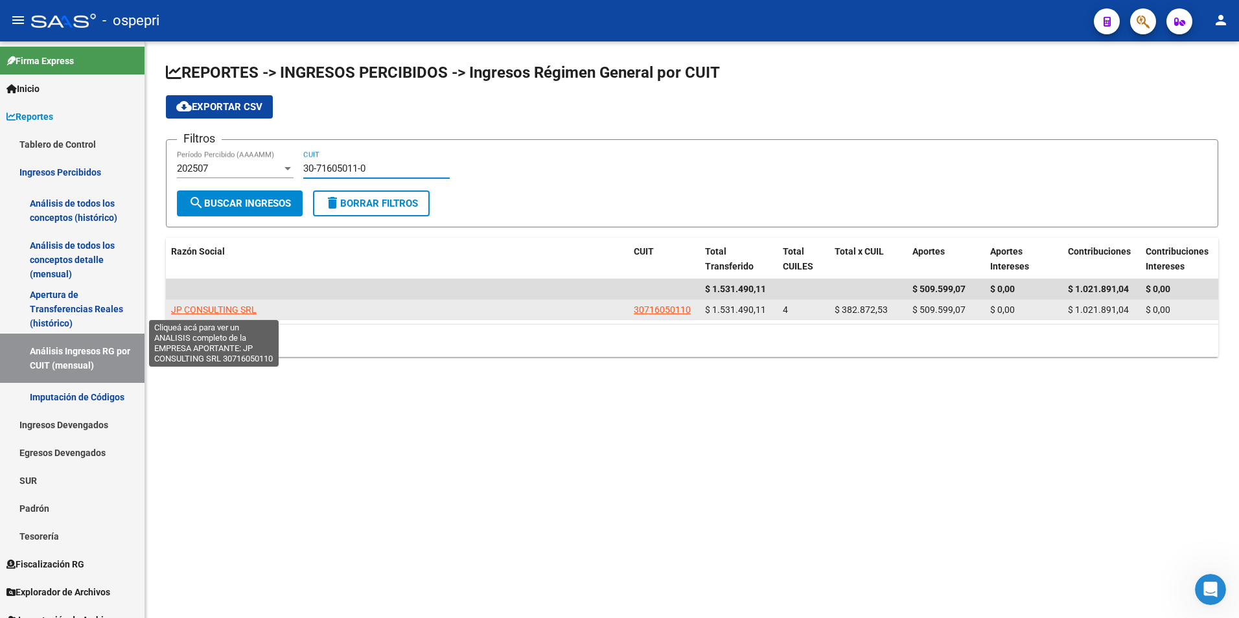
type input "30-71605011-0"
click at [236, 305] on span "JP CONSULTING SRL" at bounding box center [214, 310] width 86 height 10
type textarea "30716050110"
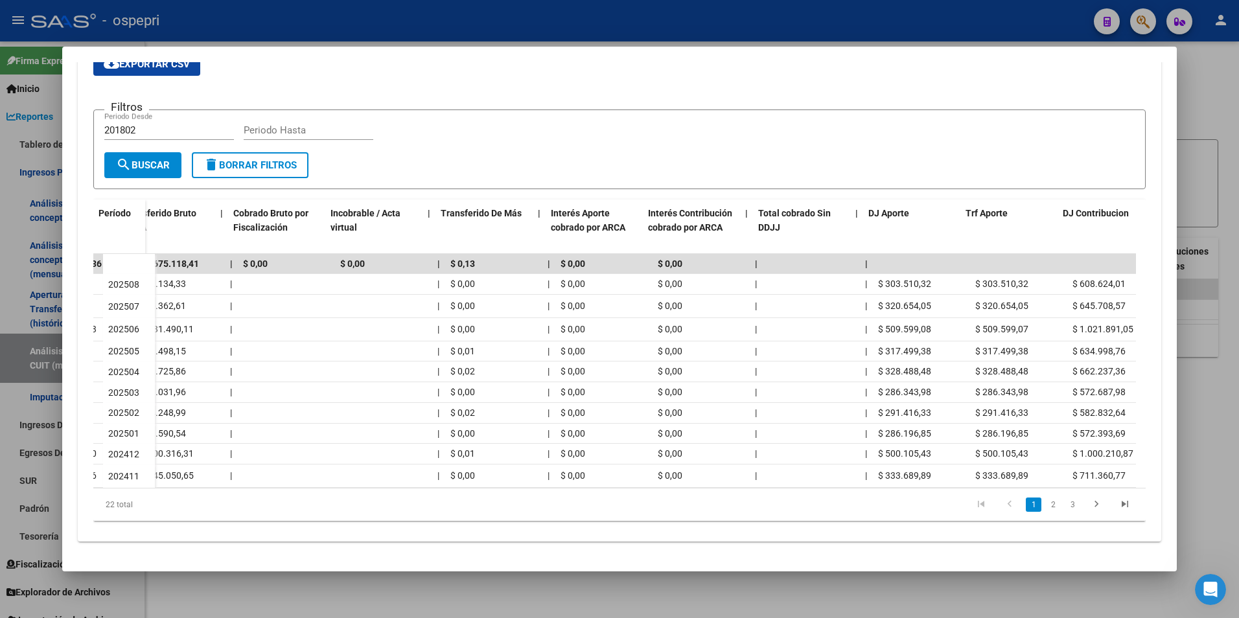
scroll to position [0, 558]
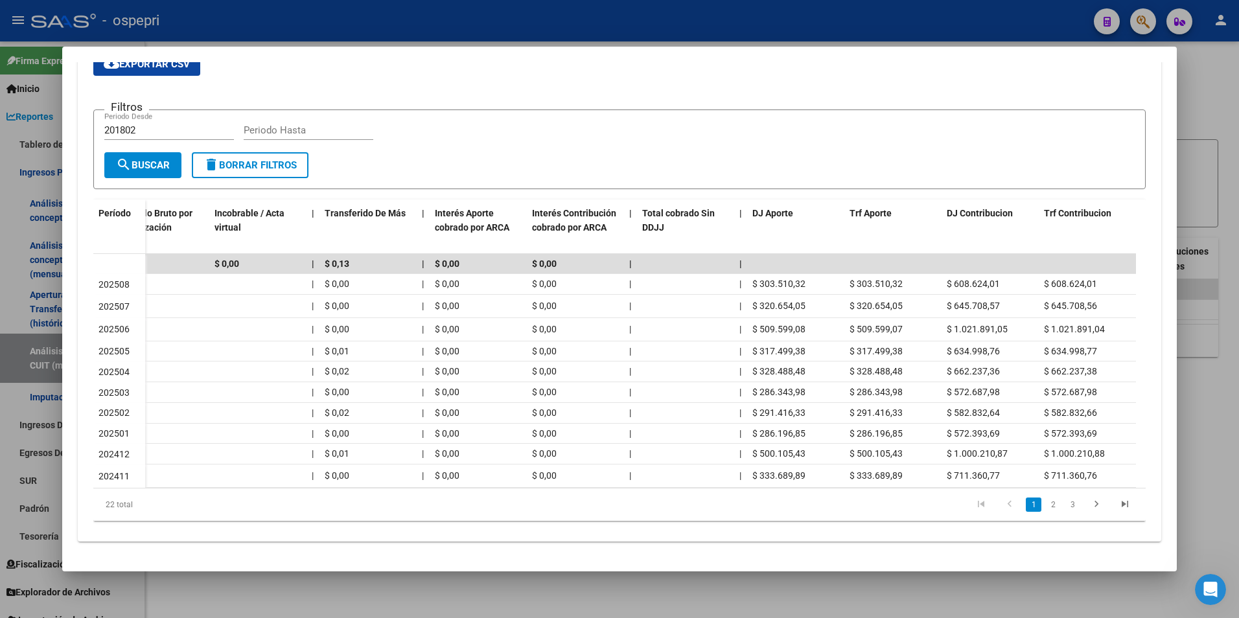
click at [1204, 386] on div at bounding box center [619, 309] width 1239 height 618
